Goal: Register for event/course

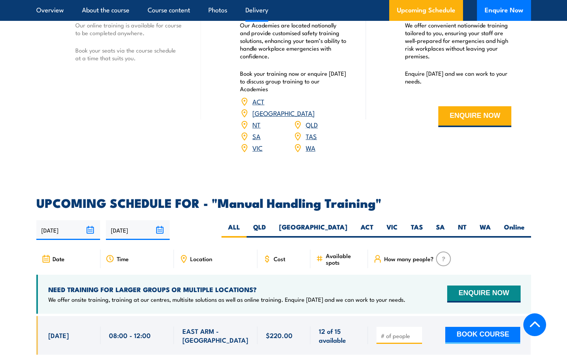
scroll to position [1005, 0]
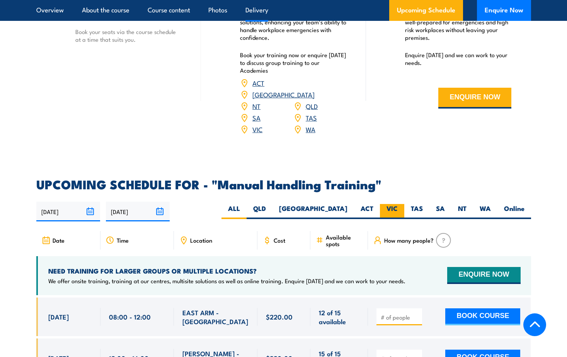
click at [392, 204] on label "VIC" at bounding box center [392, 211] width 24 height 15
click at [398, 204] on input "VIC" at bounding box center [400, 206] width 5 height 5
radio input "true"
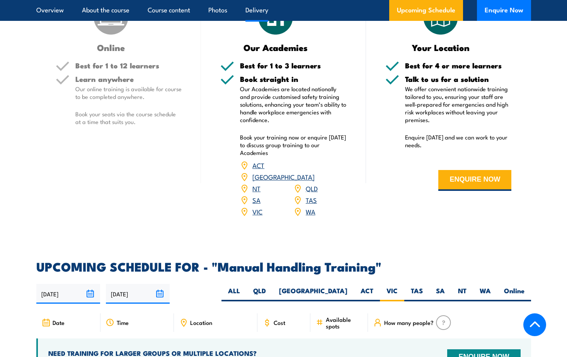
scroll to position [905, 0]
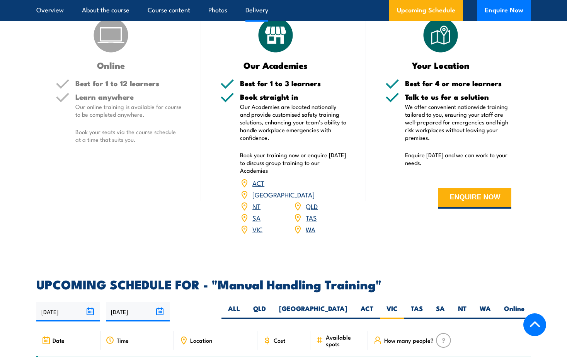
click at [258, 224] on link "VIC" at bounding box center [257, 228] width 10 height 9
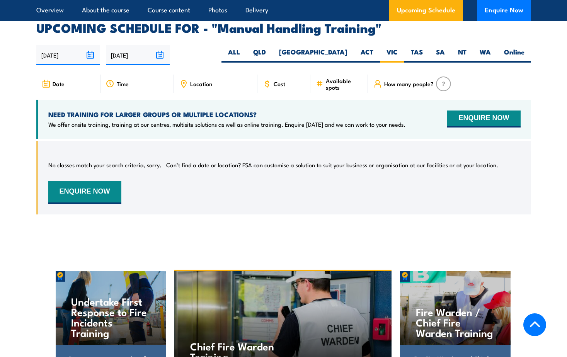
scroll to position [1136, 0]
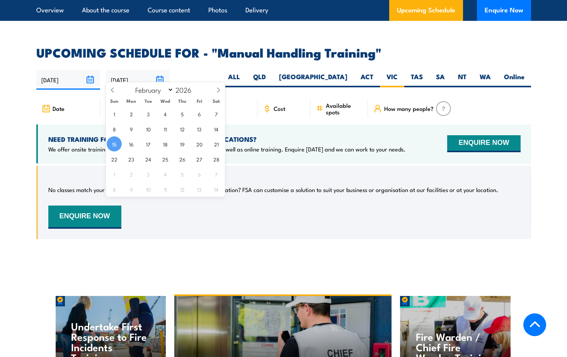
click at [162, 70] on input "[DATE]" at bounding box center [138, 80] width 64 height 20
click at [131, 139] on span "16" at bounding box center [131, 143] width 15 height 15
type input "[DATE]"
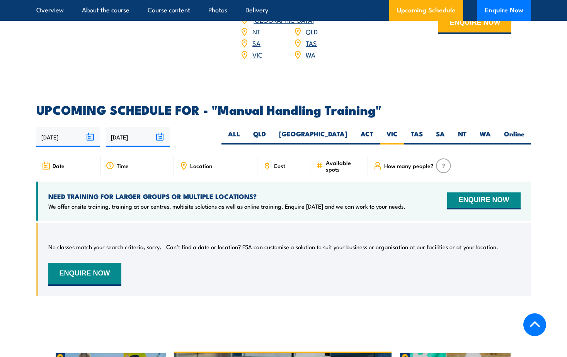
scroll to position [1059, 0]
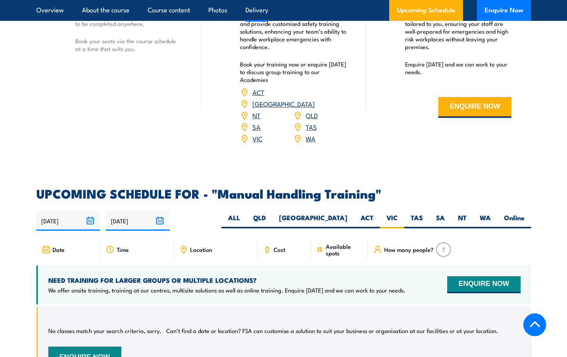
scroll to position [982, 0]
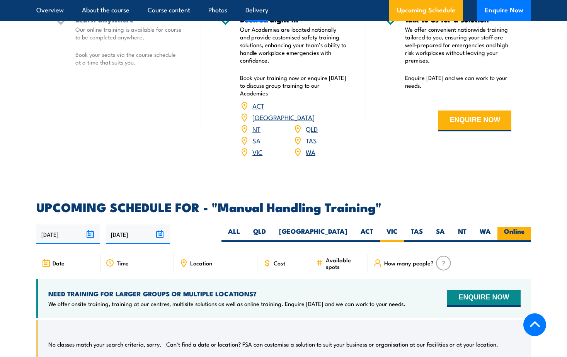
click at [512, 227] on label "Online" at bounding box center [514, 234] width 34 height 15
click at [524, 227] on input "Online" at bounding box center [526, 229] width 5 height 5
radio input "true"
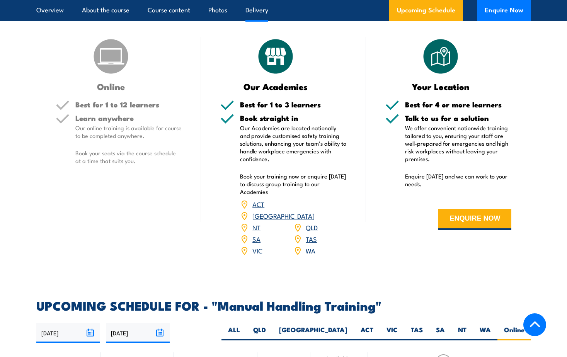
scroll to position [866, 0]
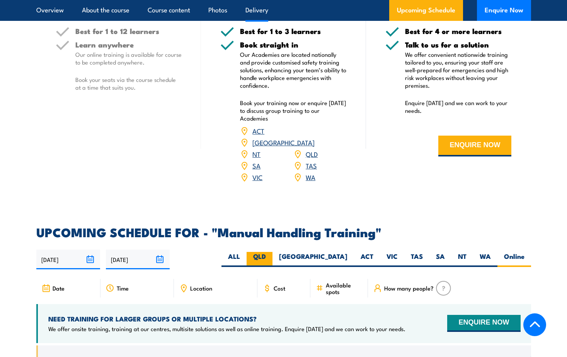
scroll to position [943, 0]
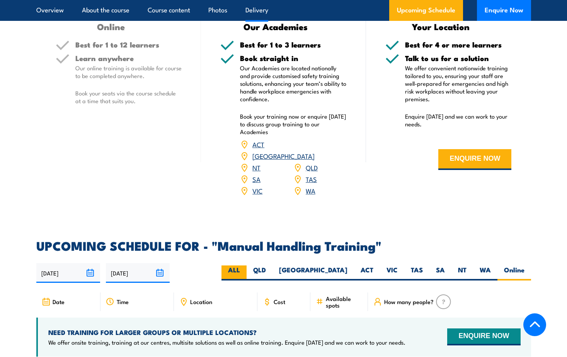
click at [247, 265] on label "ALL" at bounding box center [233, 272] width 25 height 15
click at [245, 265] on input "ALL" at bounding box center [242, 267] width 5 height 5
radio input "true"
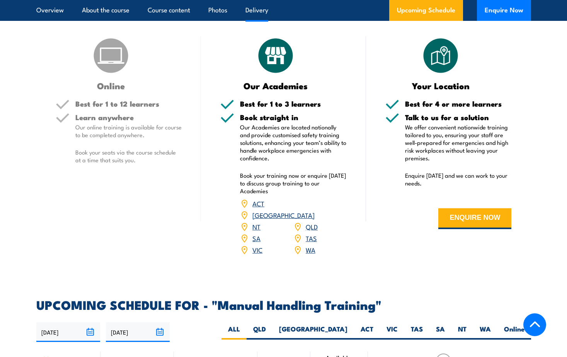
scroll to position [943, 0]
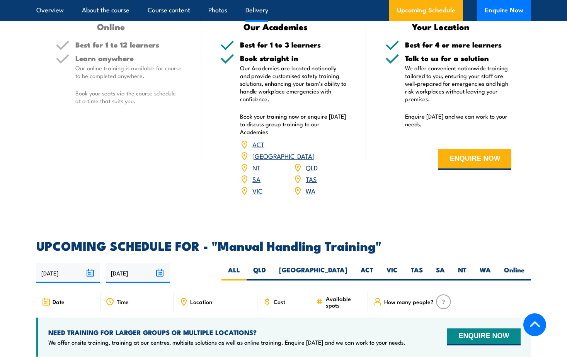
click at [260, 186] on link "VIC" at bounding box center [257, 190] width 10 height 9
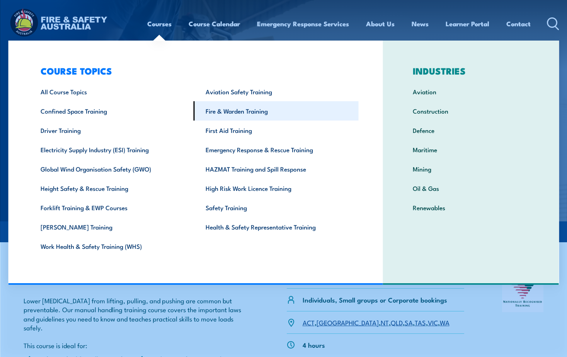
click at [222, 112] on link "Fire & Warden Training" at bounding box center [276, 110] width 165 height 19
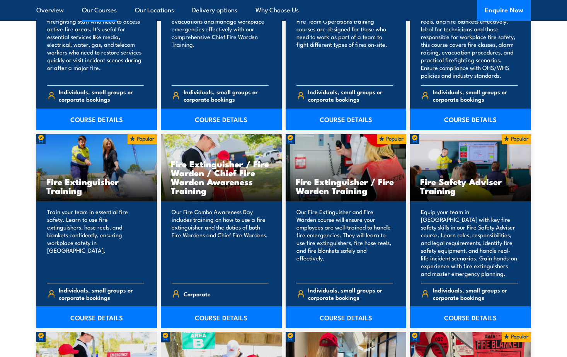
scroll to position [773, 0]
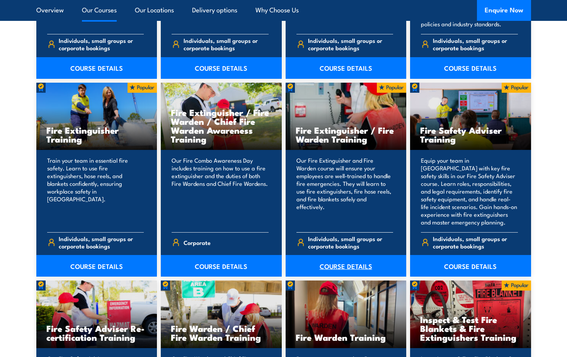
click at [332, 266] on link "COURSE DETAILS" at bounding box center [346, 266] width 121 height 22
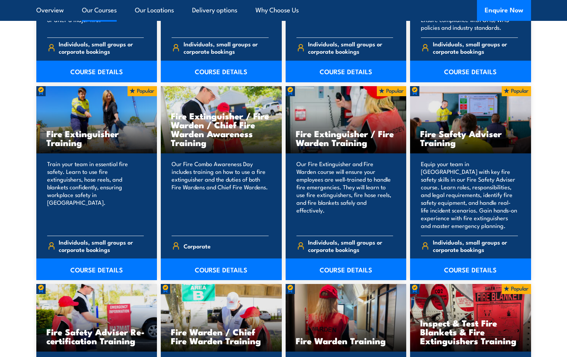
scroll to position [773, 0]
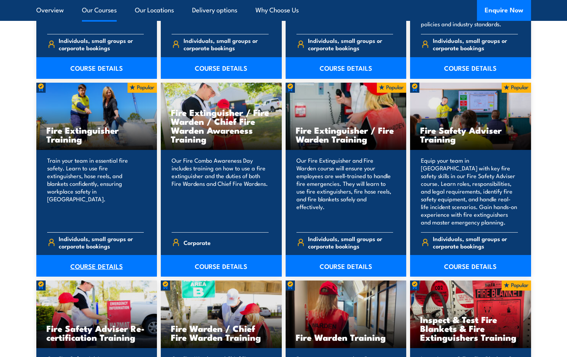
click at [91, 267] on link "COURSE DETAILS" at bounding box center [96, 266] width 121 height 22
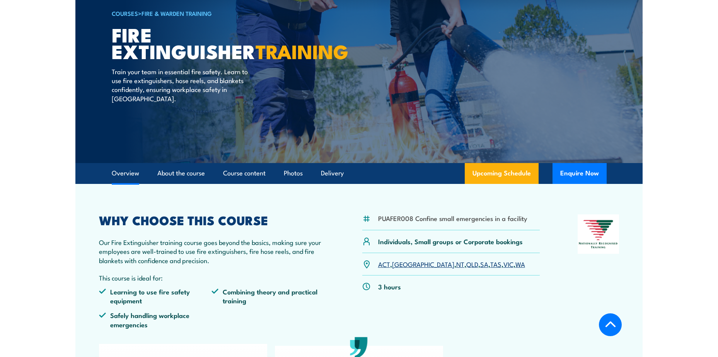
scroll to position [39, 0]
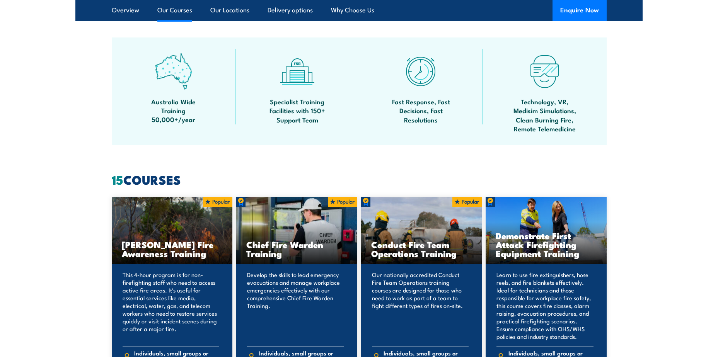
scroll to position [340, 0]
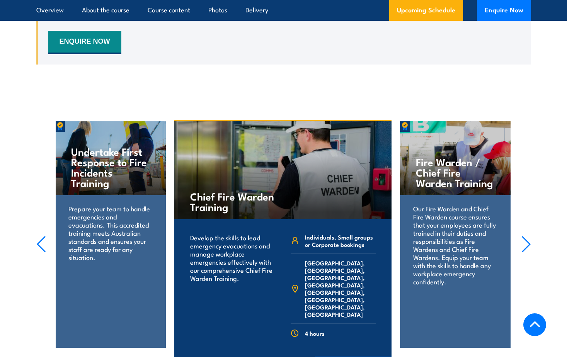
scroll to position [1468, 0]
